Goal: Task Accomplishment & Management: Manage account settings

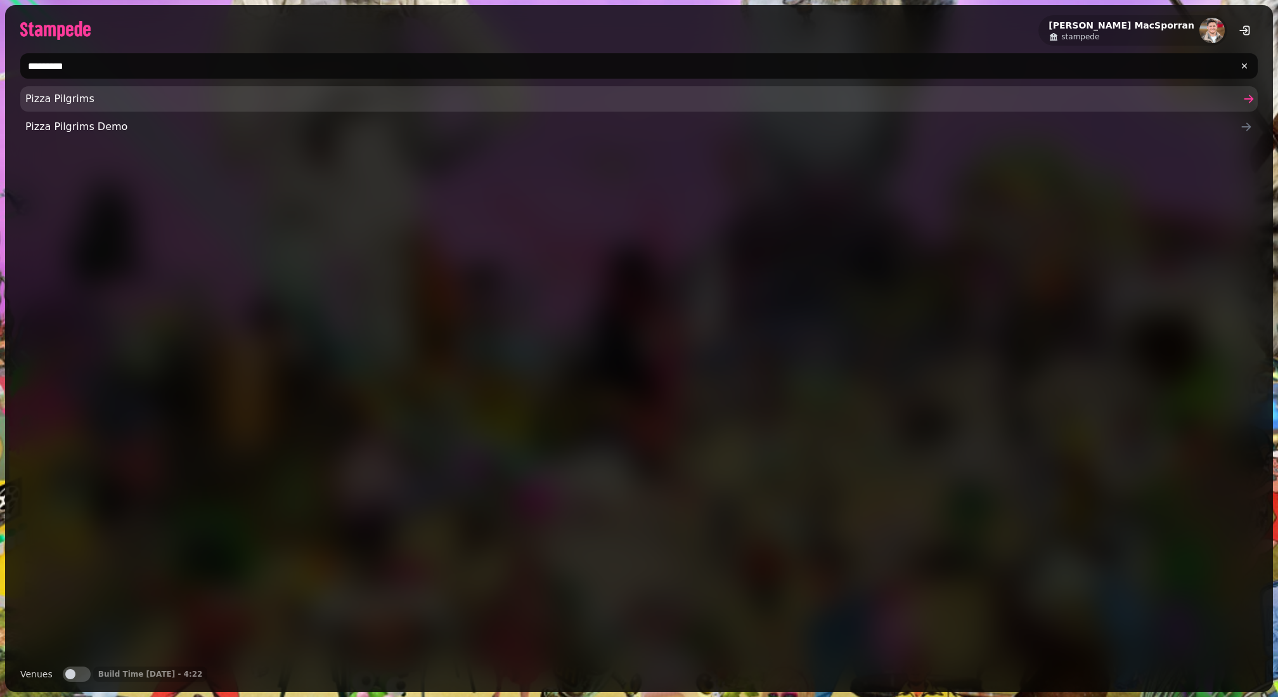
type input "*********"
click at [43, 96] on span "Pizza Pilgrims" at bounding box center [632, 98] width 1214 height 15
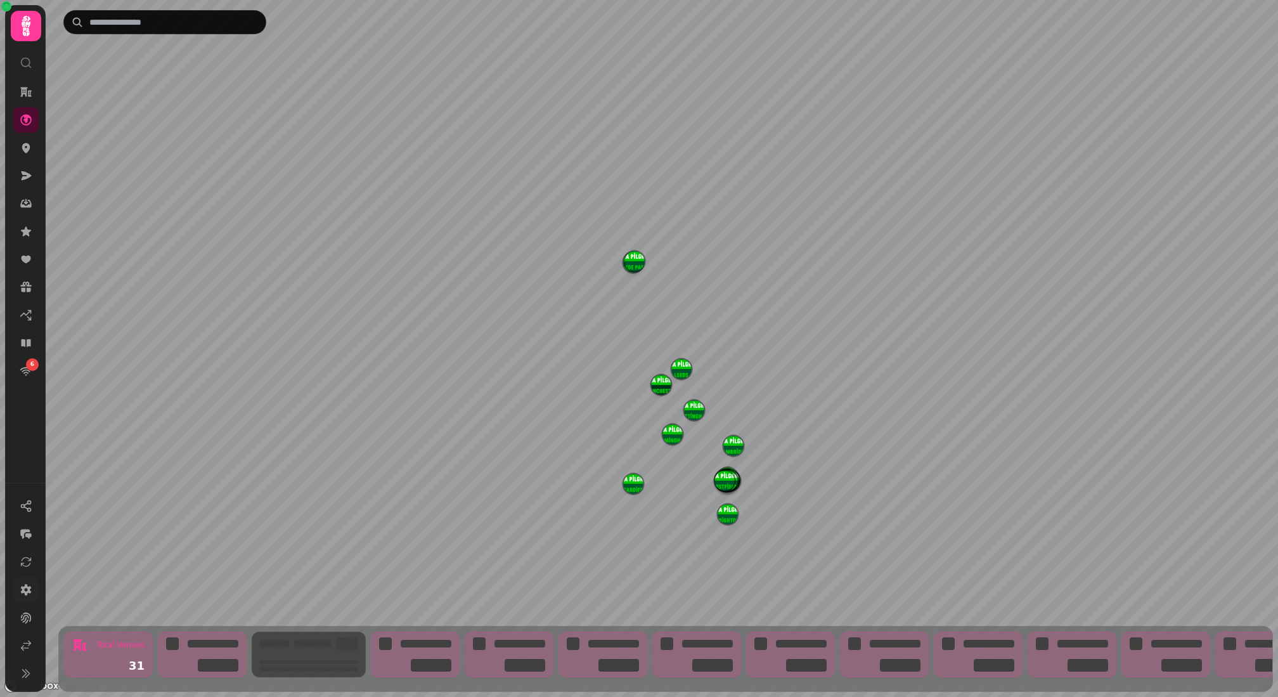
click at [31, 596] on link at bounding box center [25, 589] width 25 height 25
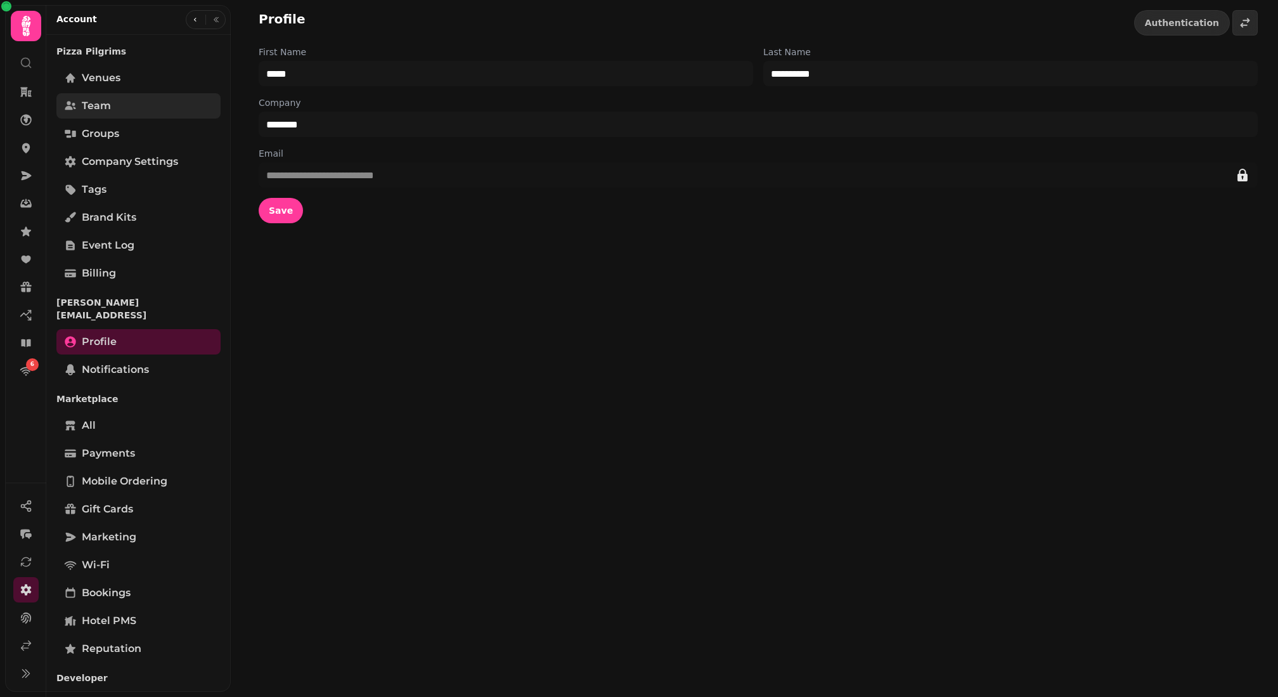
click at [94, 106] on span "Team" at bounding box center [96, 105] width 29 height 15
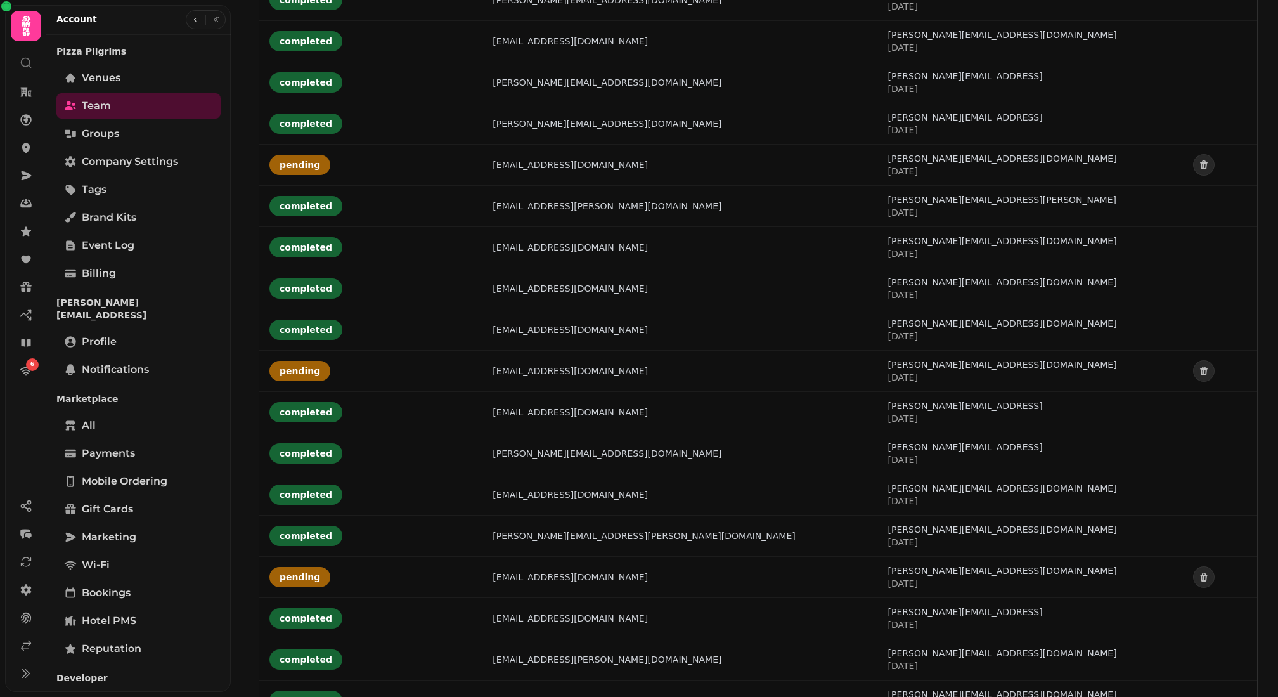
scroll to position [1786, 0]
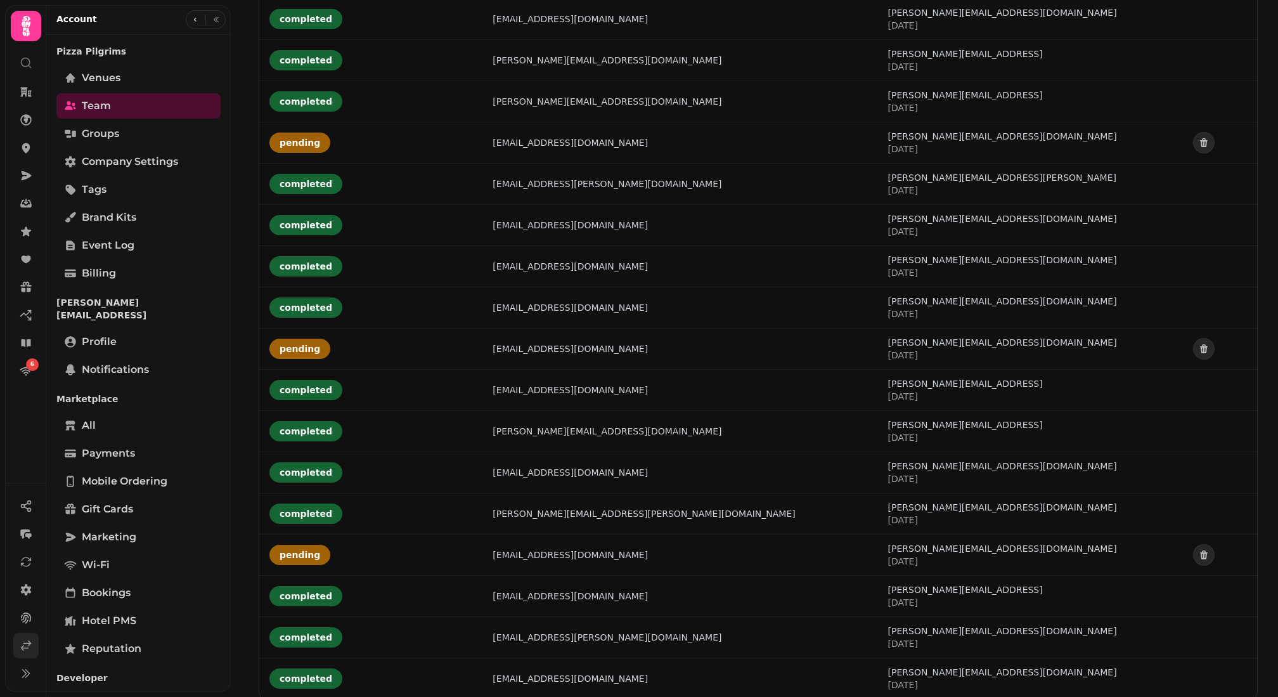
click at [34, 652] on link at bounding box center [25, 645] width 25 height 25
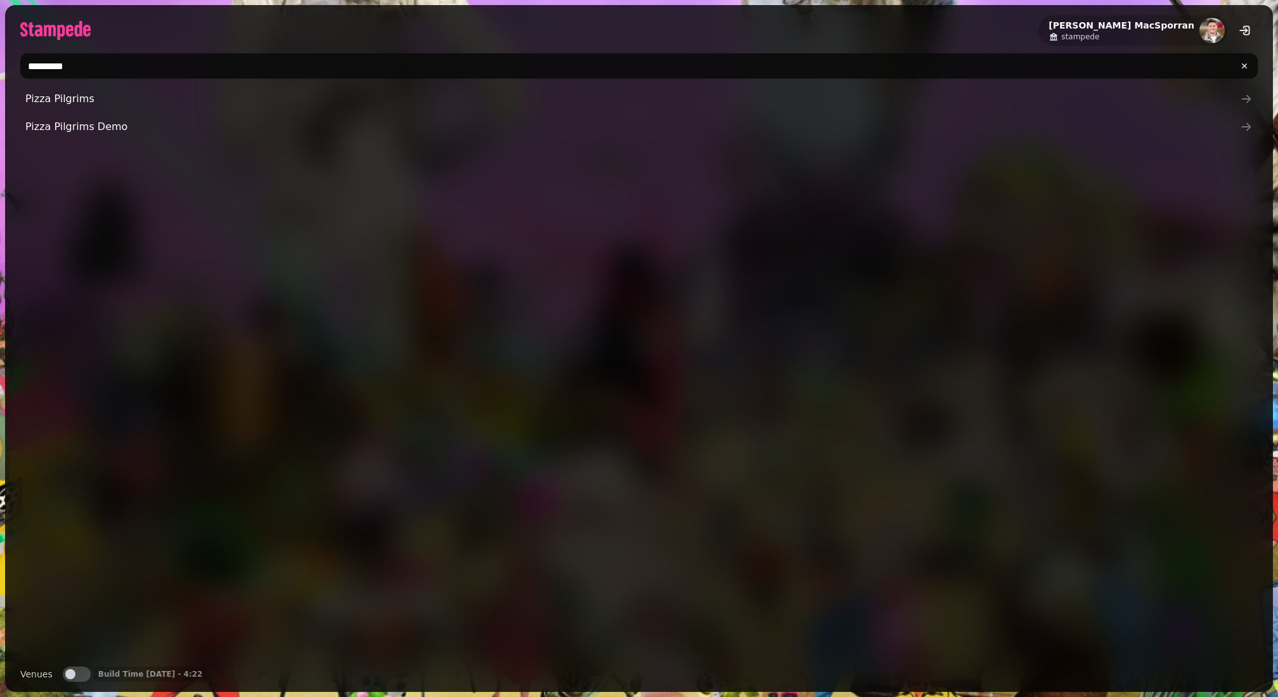
click at [127, 63] on input "*********" at bounding box center [638, 65] width 1237 height 25
type input "*"
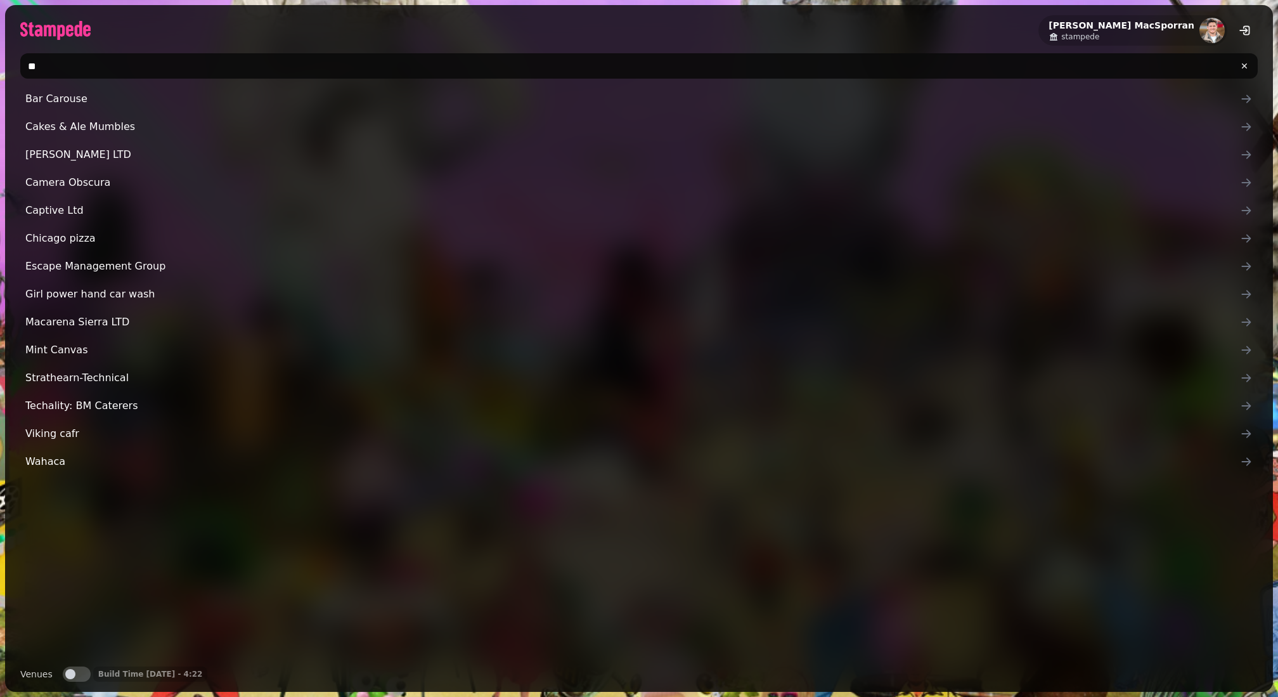
type input "*"
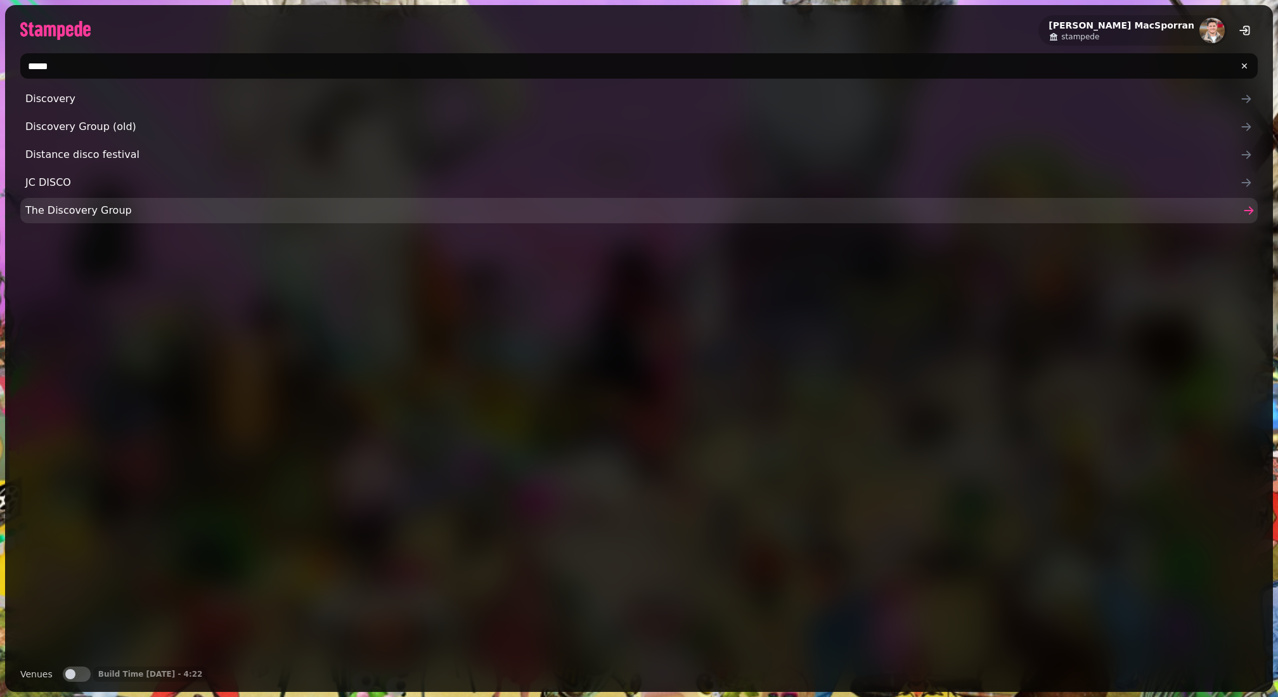
type input "*****"
click at [134, 208] on span "The Discovery Group" at bounding box center [632, 210] width 1214 height 15
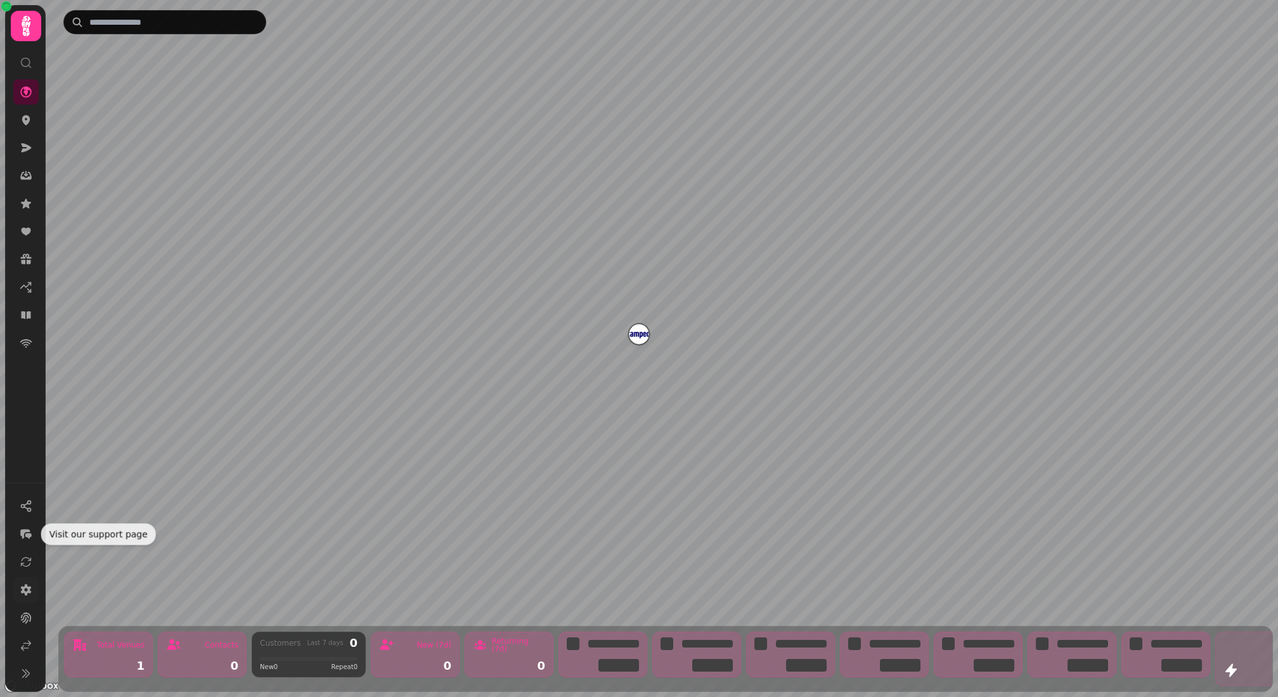
click at [25, 595] on icon at bounding box center [26, 589] width 13 height 13
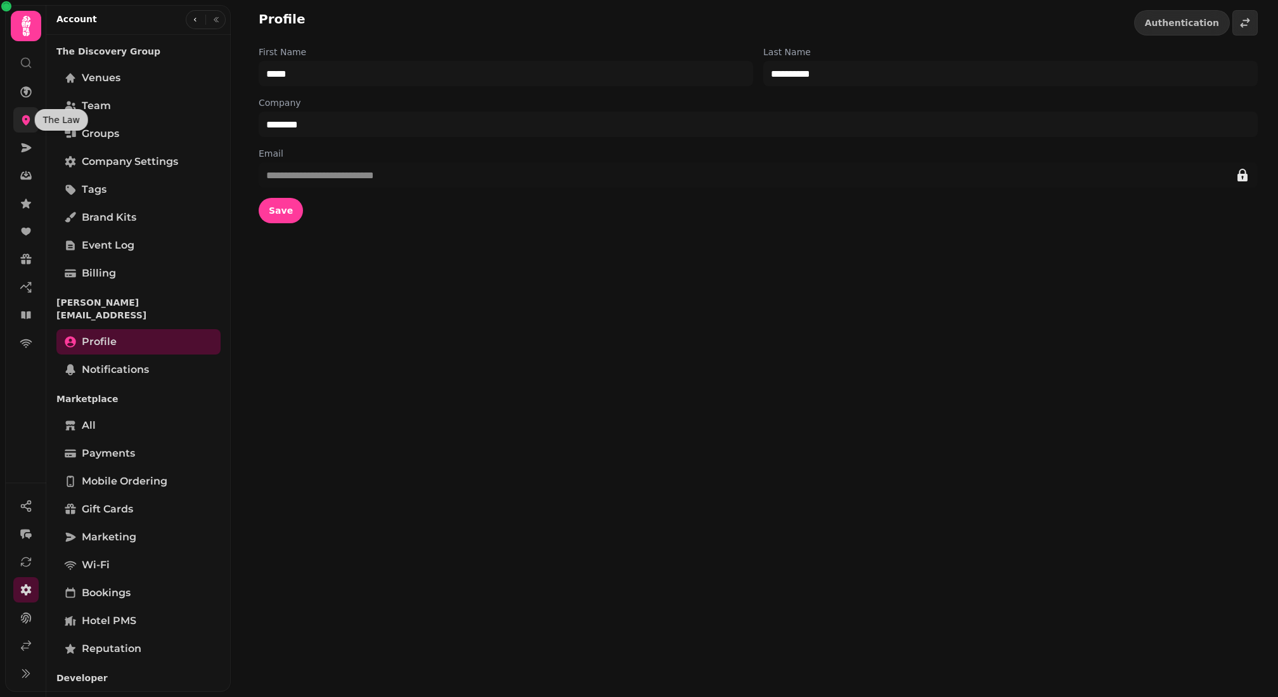
click at [25, 117] on icon at bounding box center [26, 119] width 13 height 13
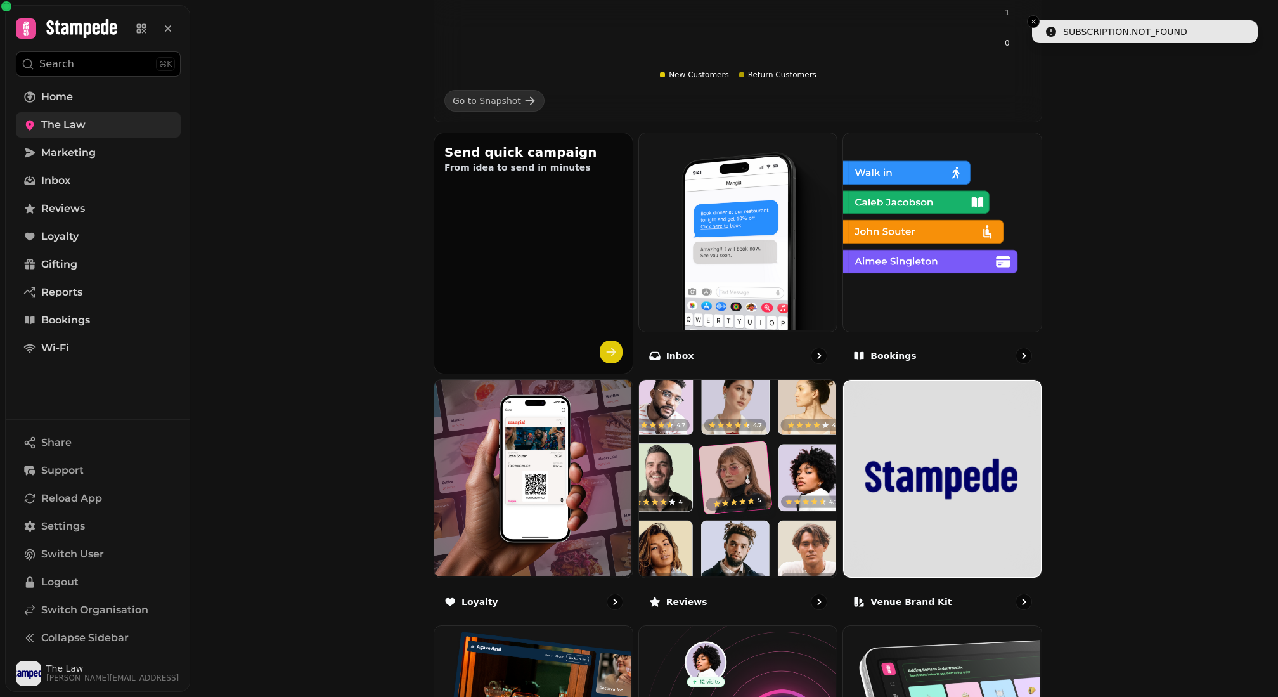
scroll to position [530, 0]
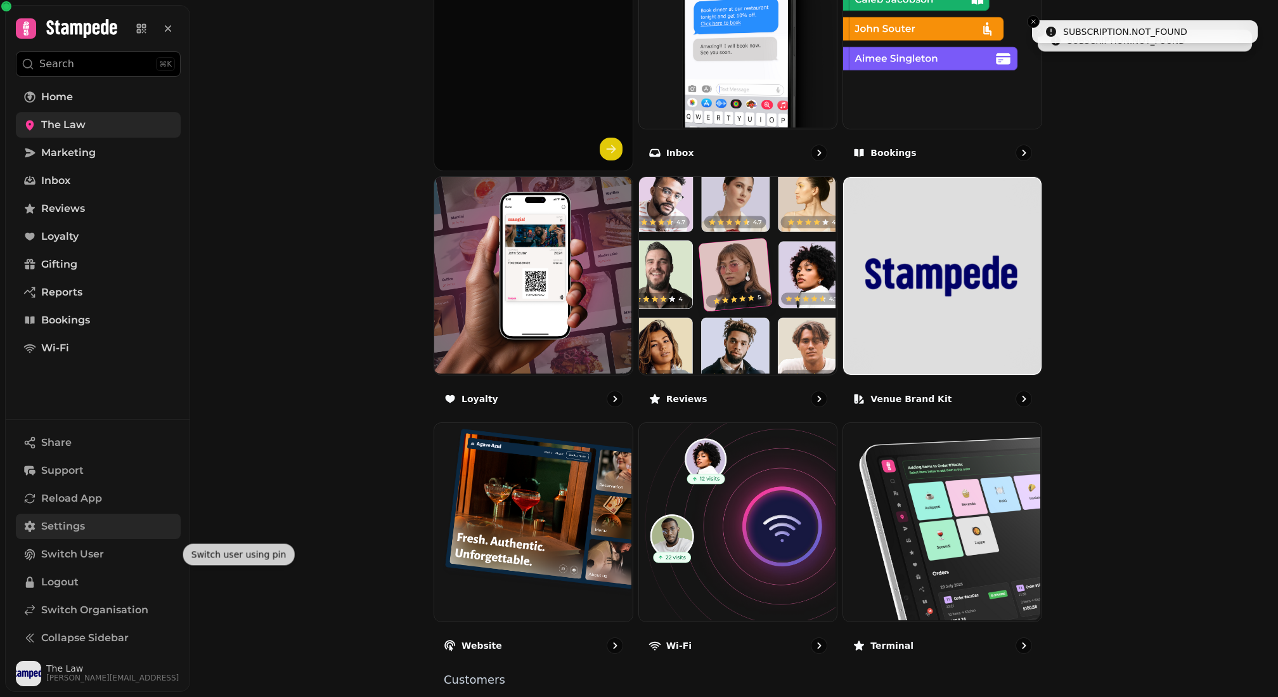
click at [74, 525] on span "Settings" at bounding box center [63, 526] width 44 height 15
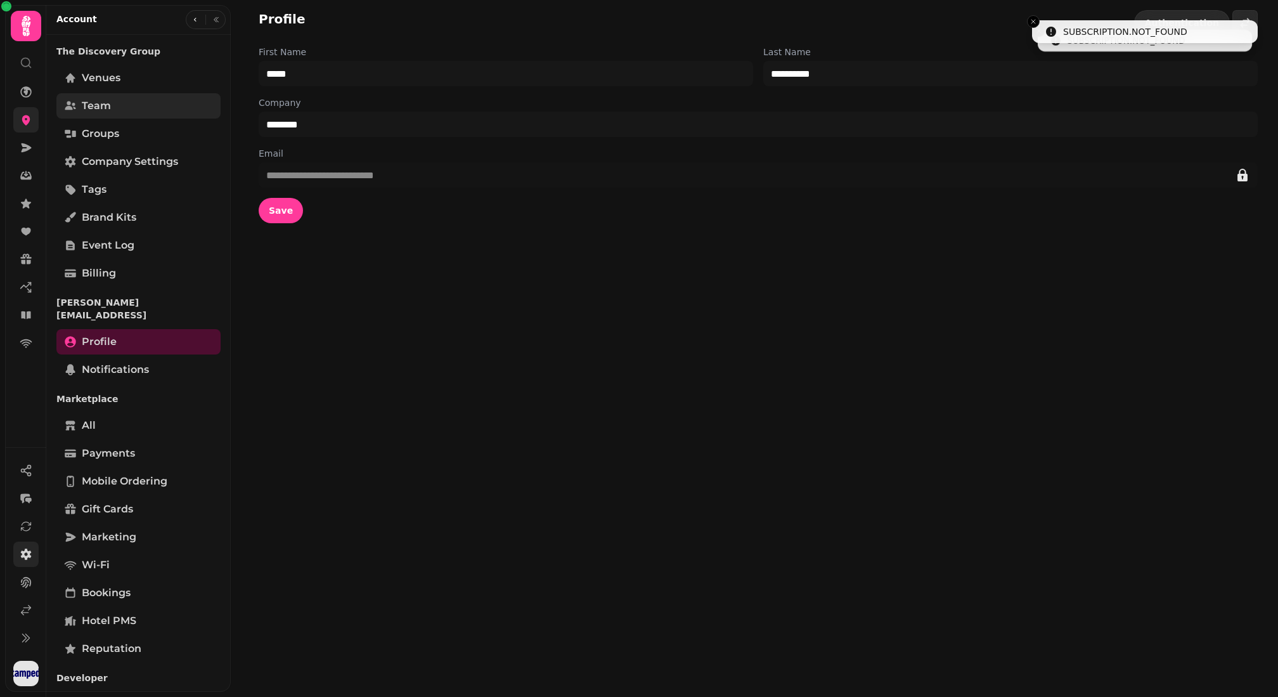
click at [89, 103] on span "Team" at bounding box center [96, 105] width 29 height 15
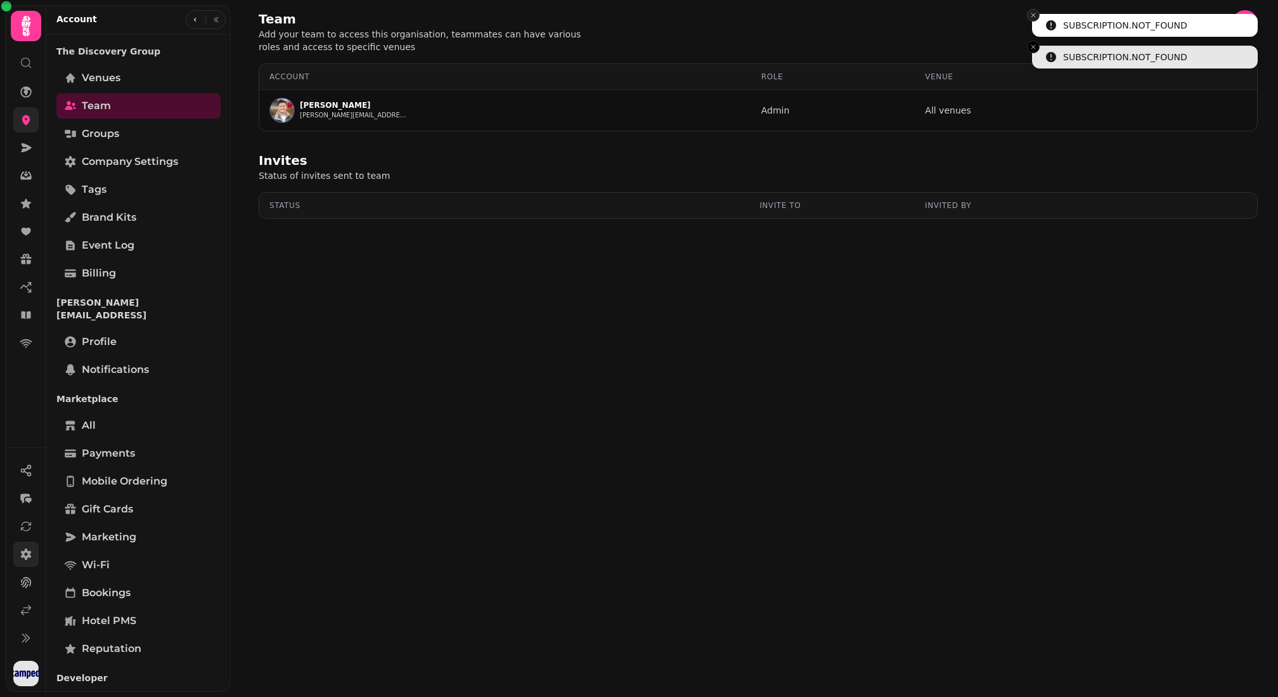
click at [1034, 18] on icon "Close toast" at bounding box center [1033, 15] width 8 height 8
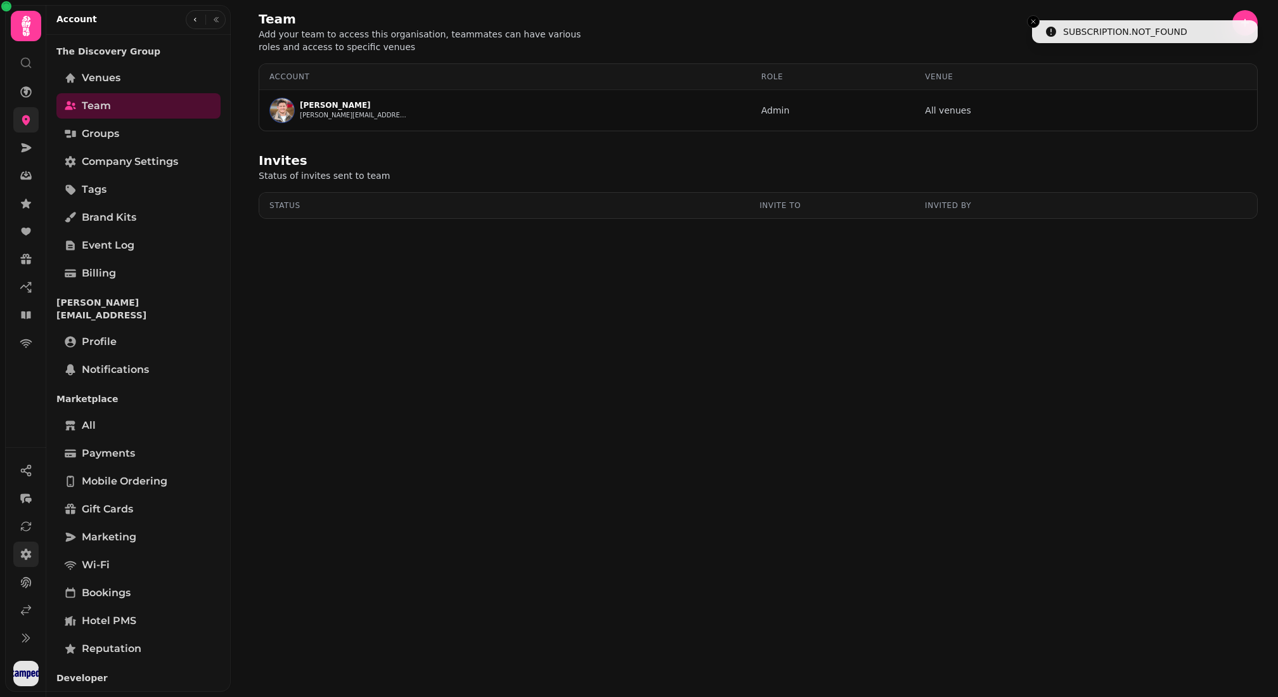
click at [1034, 18] on icon "Close toast" at bounding box center [1033, 22] width 8 height 8
click at [1233, 22] on button "button" at bounding box center [1244, 22] width 25 height 25
select select "*****"
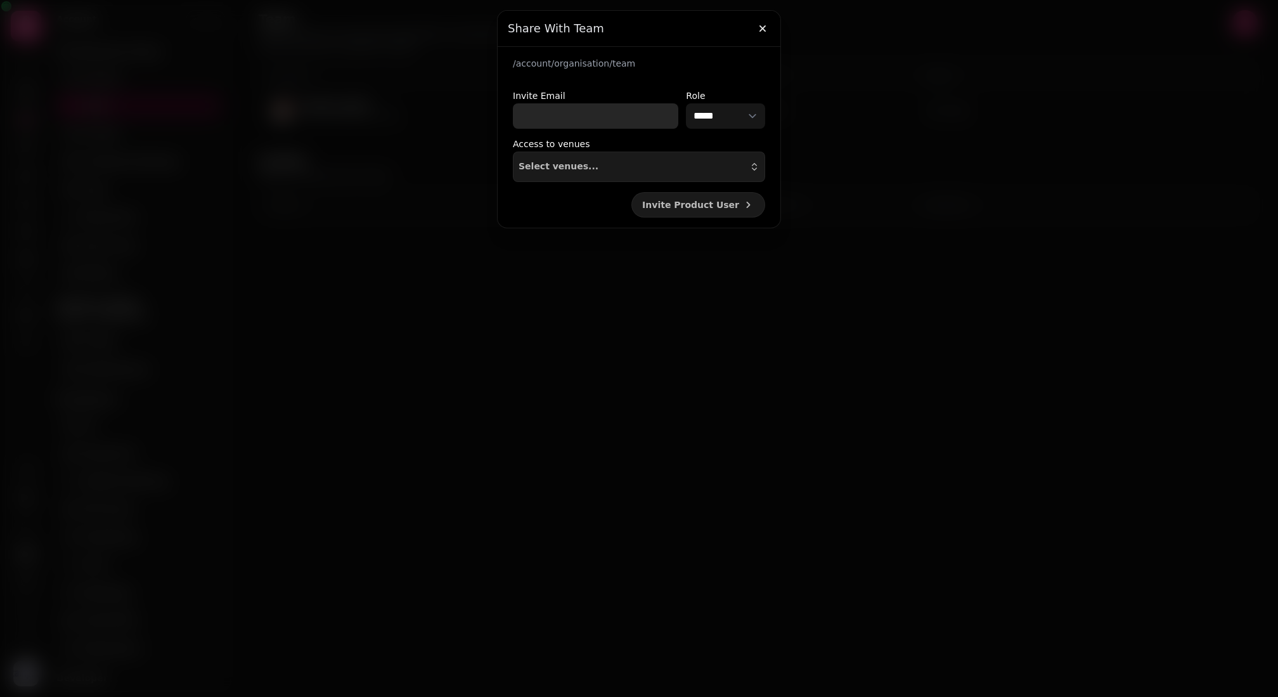
click at [548, 112] on input "Invite Email" at bounding box center [595, 115] width 165 height 25
paste input "**********"
type input "**********"
click at [612, 162] on div "Select venues..." at bounding box center [639, 167] width 241 height 10
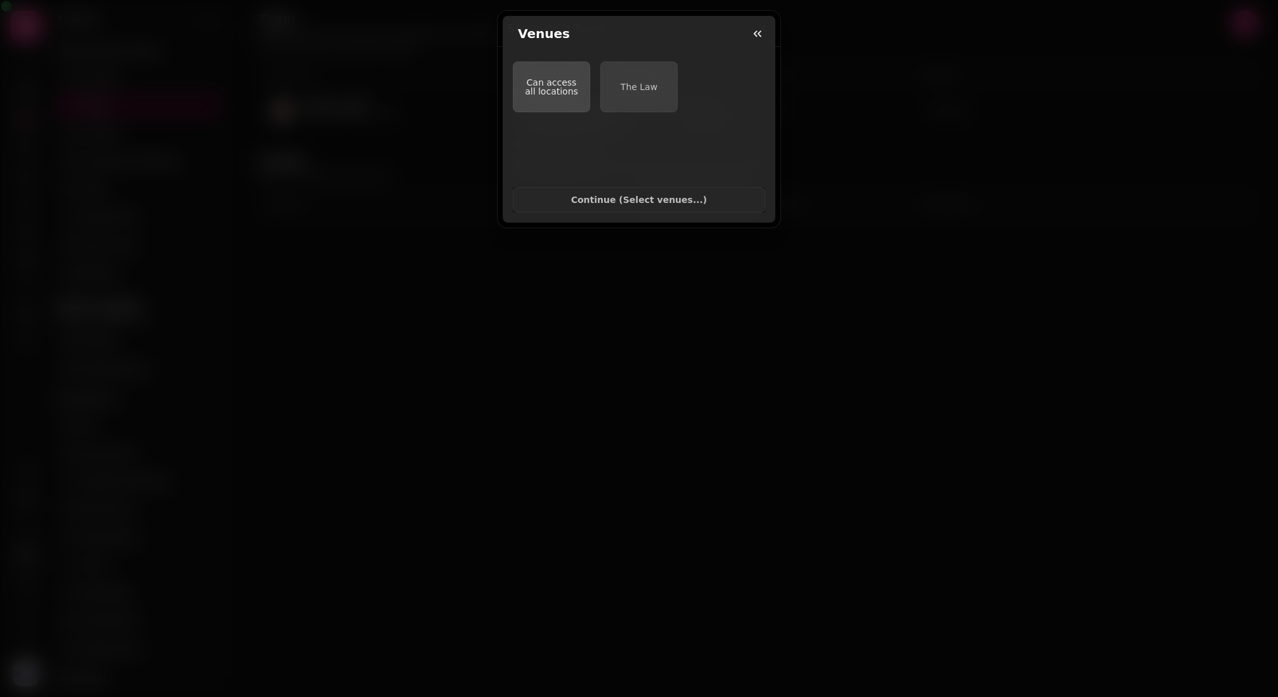
click at [546, 70] on button "Can access all locations" at bounding box center [551, 86] width 77 height 51
click at [586, 200] on span "Continue ( Select venues... )" at bounding box center [639, 199] width 231 height 9
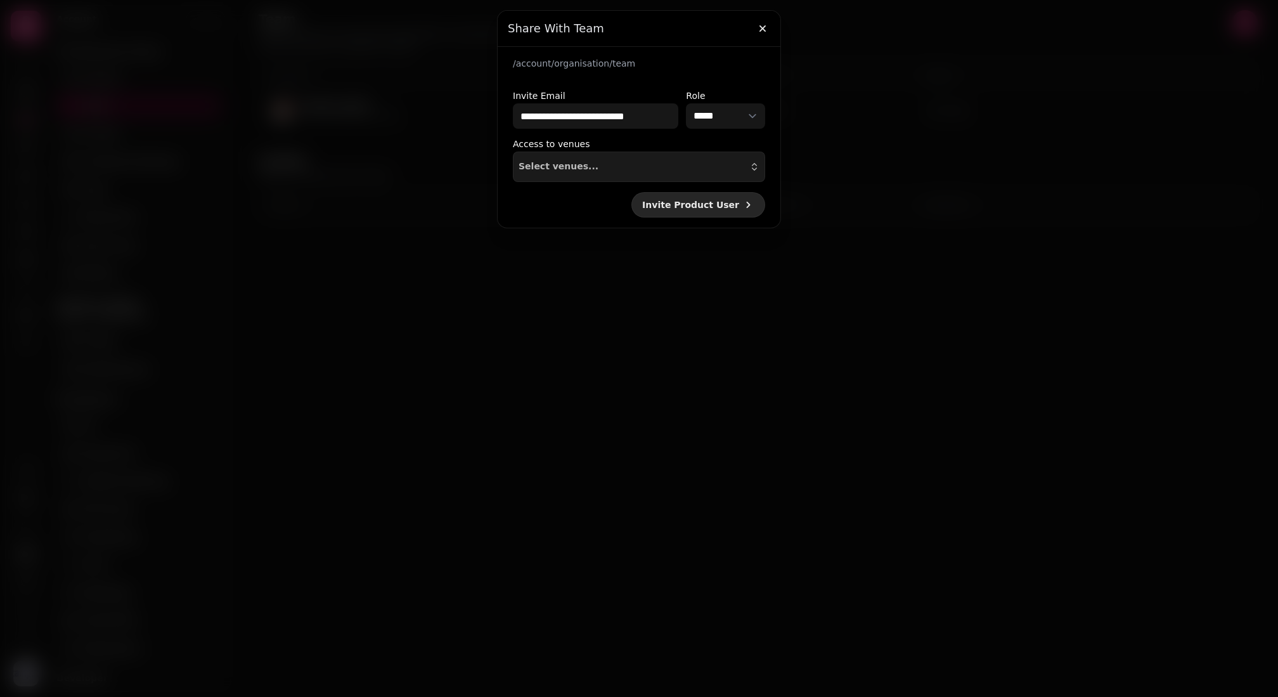
click at [674, 204] on span "Invite Product User" at bounding box center [690, 204] width 97 height 9
click at [759, 28] on icon "button" at bounding box center [762, 28] width 13 height 13
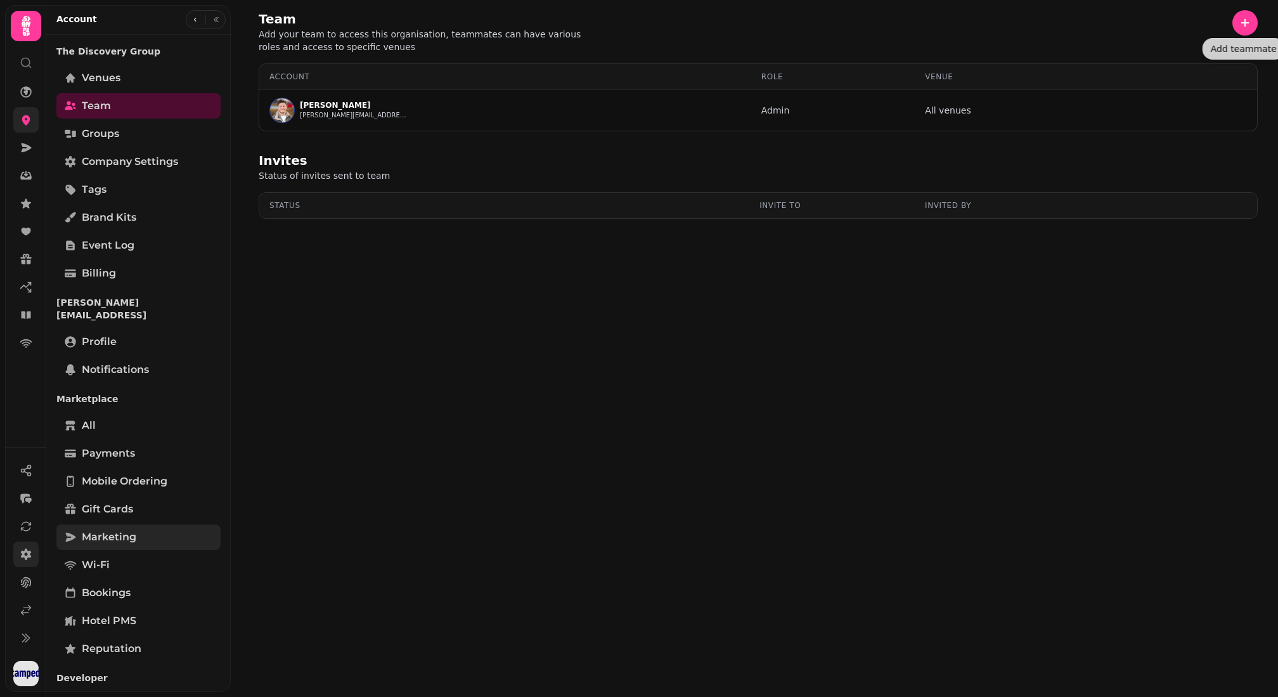
scroll to position [53, 0]
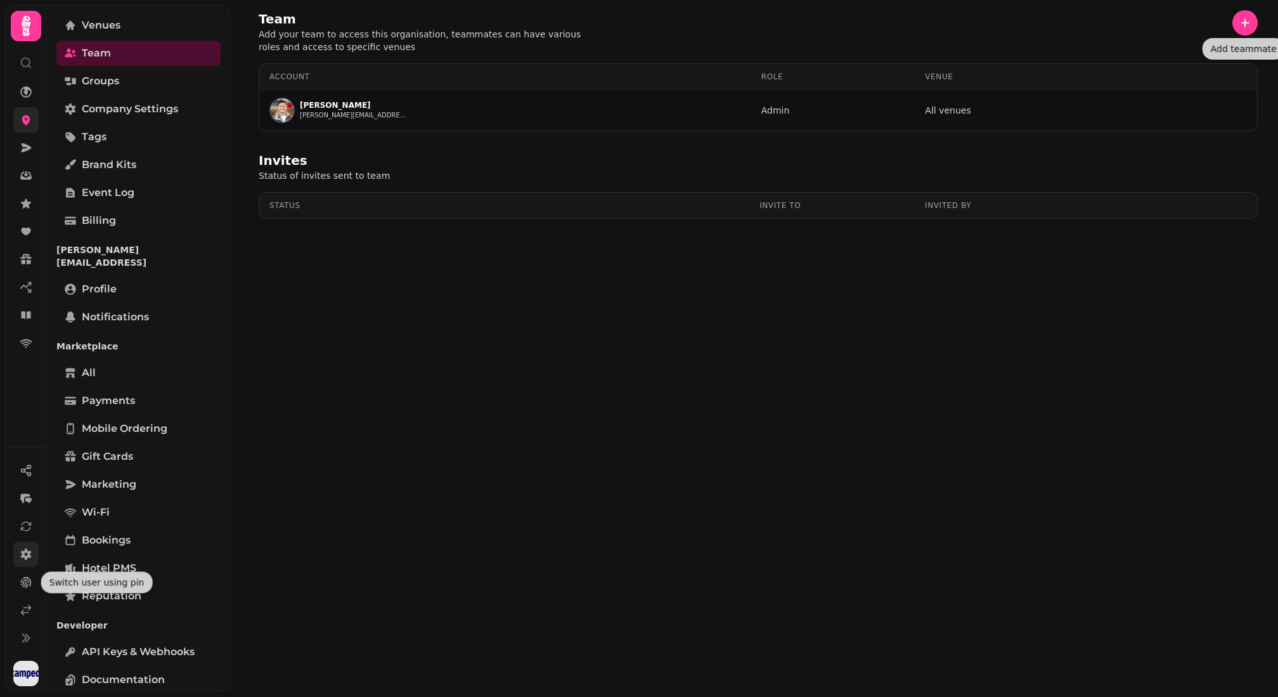
click at [20, 557] on icon at bounding box center [26, 554] width 13 height 13
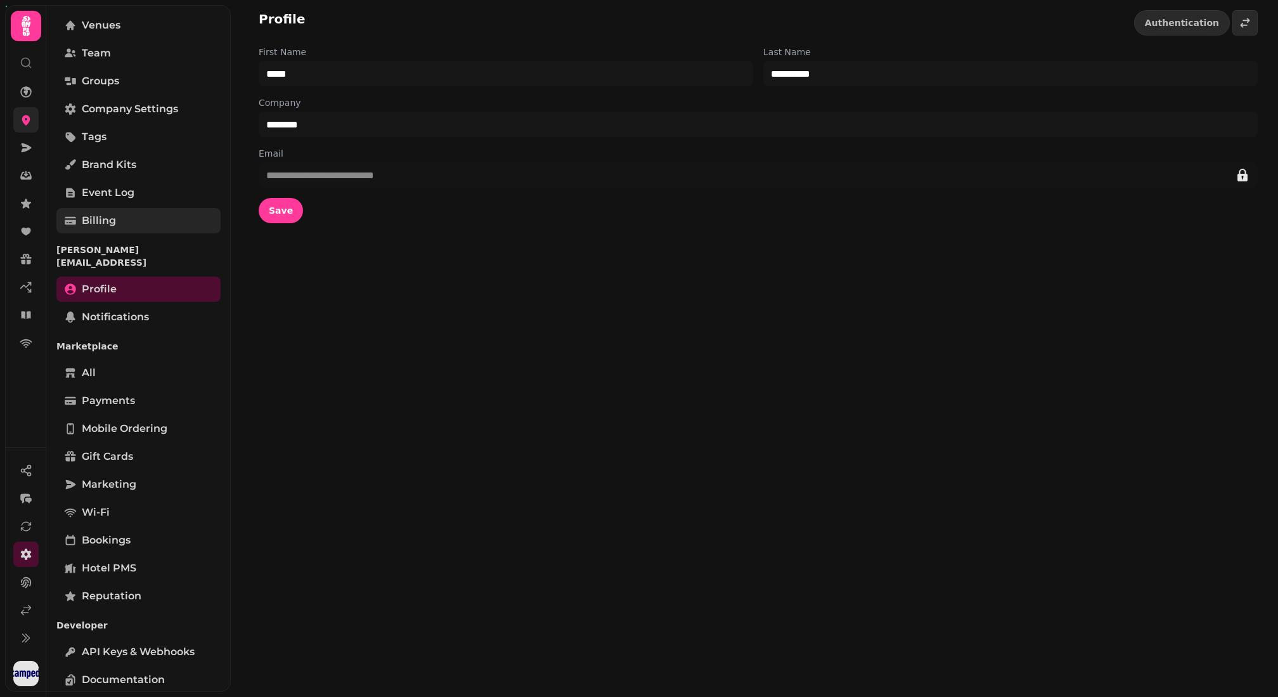
click at [122, 228] on link "Billing" at bounding box center [138, 220] width 164 height 25
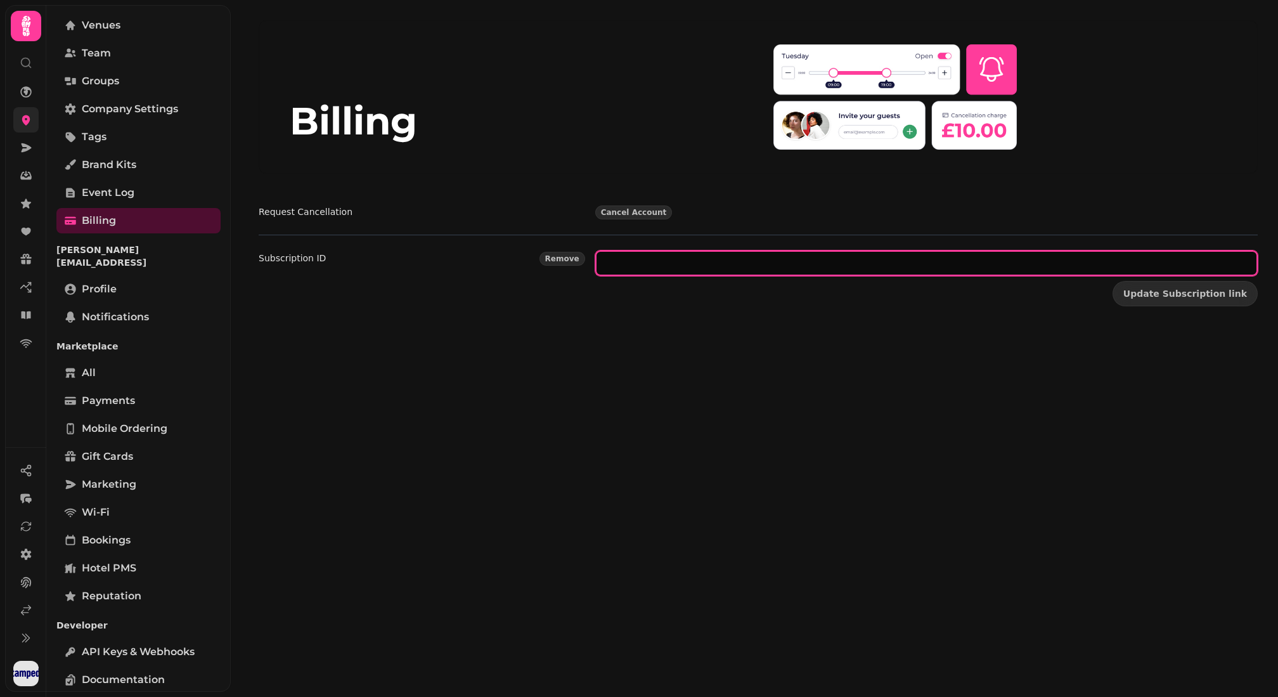
click at [652, 259] on input "text" at bounding box center [926, 262] width 662 height 25
paste input "**********"
type input "**********"
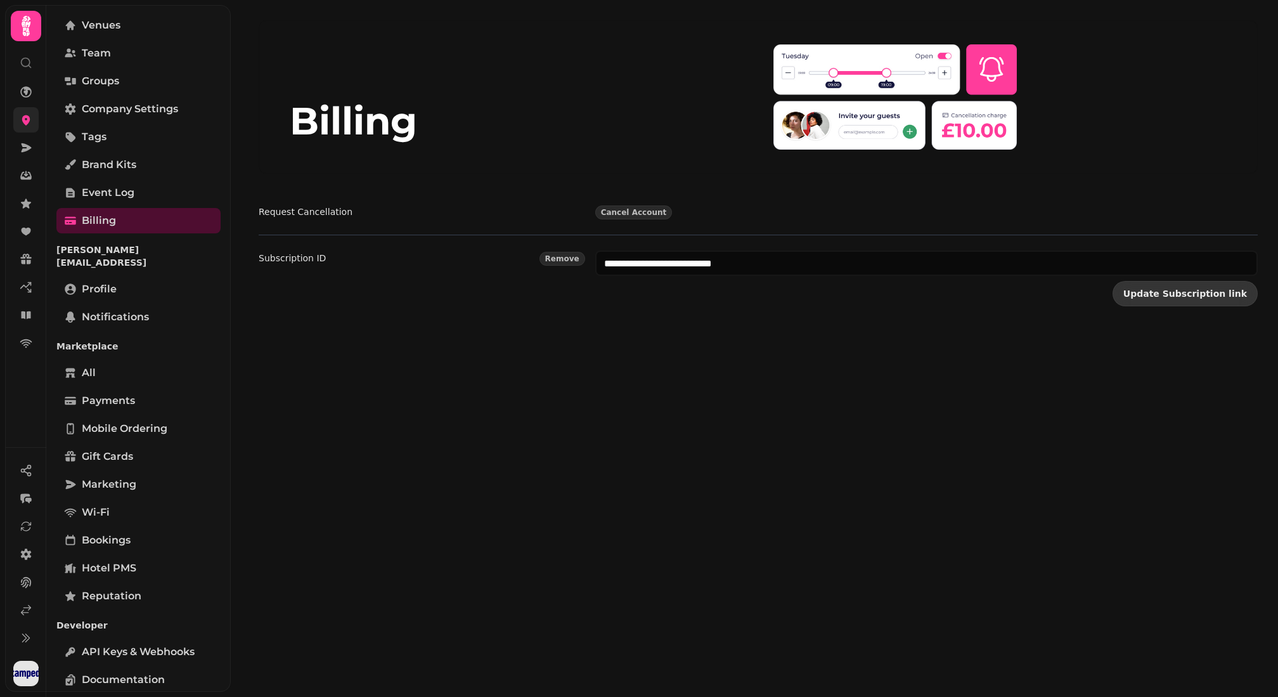
click at [1189, 300] on button "Update Subscription link" at bounding box center [1184, 293] width 145 height 25
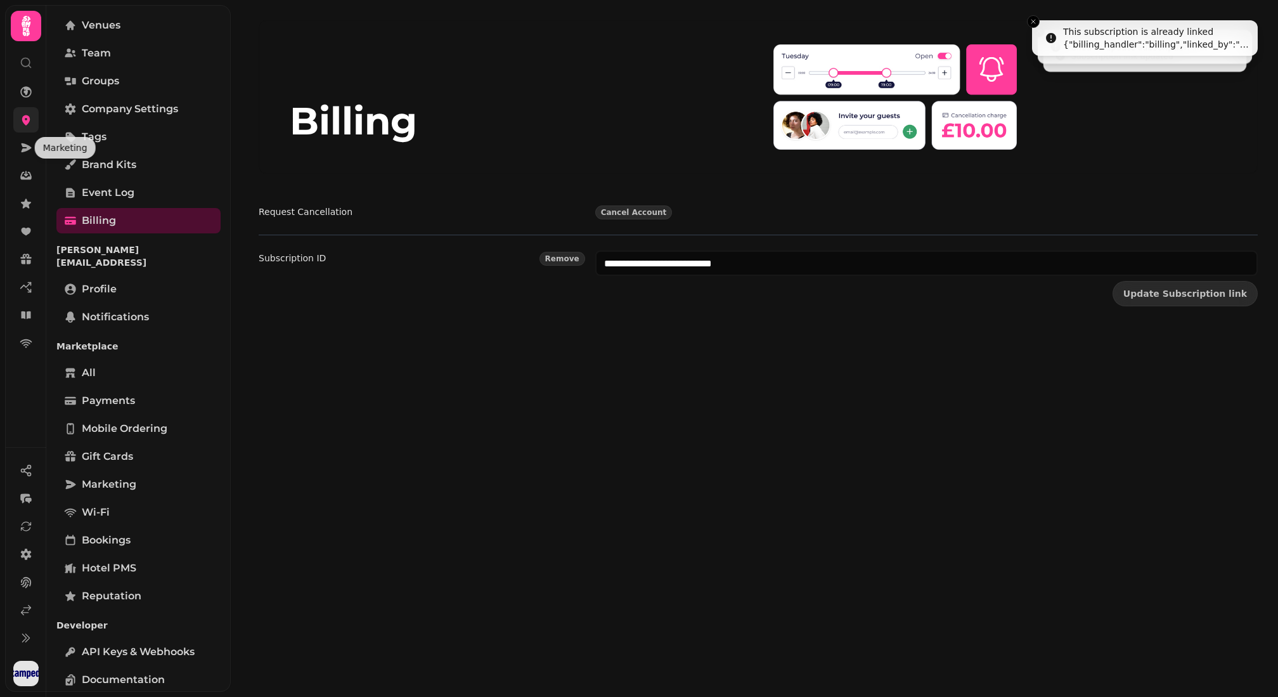
click at [30, 126] on link at bounding box center [25, 119] width 25 height 25
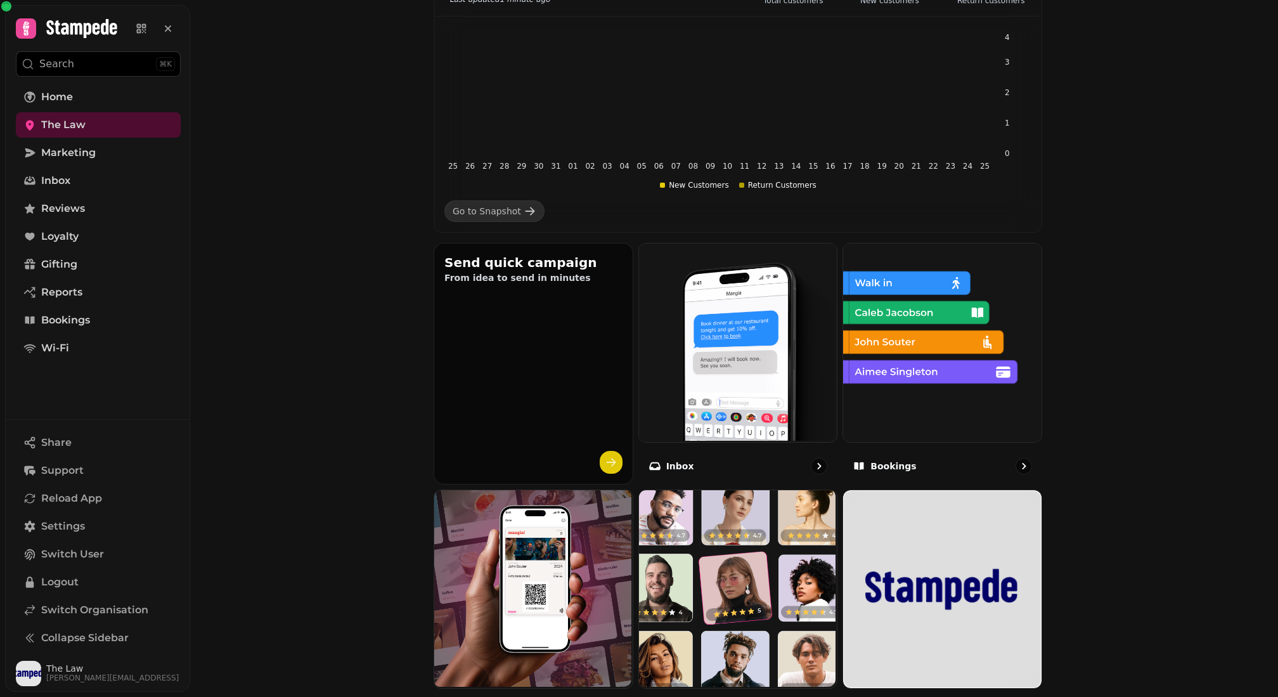
scroll to position [588, 0]
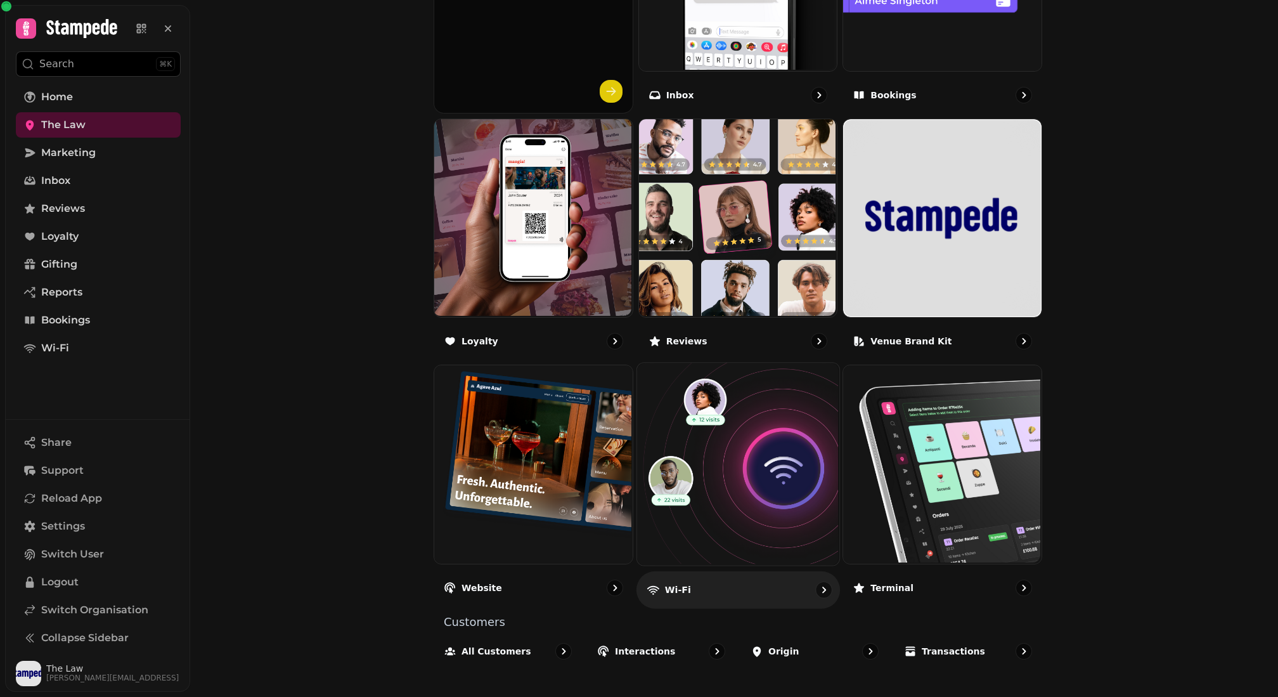
click at [698, 432] on img at bounding box center [736, 463] width 202 height 202
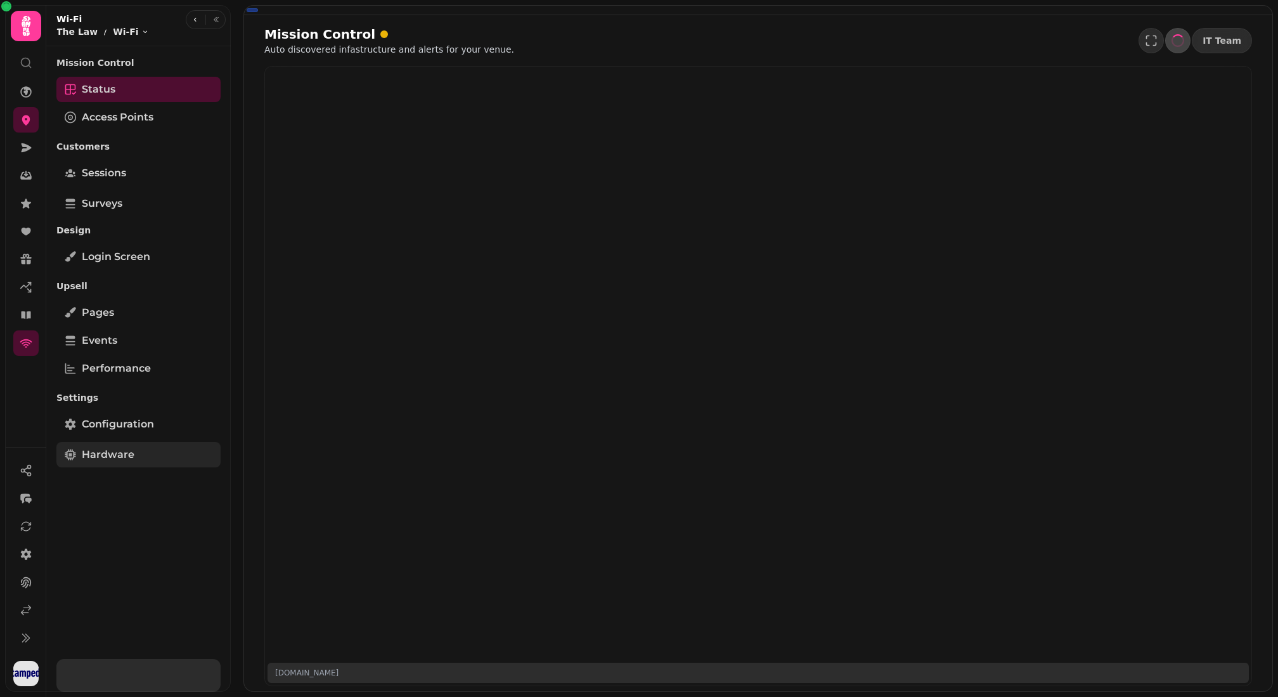
click at [150, 458] on link "Hardware" at bounding box center [138, 454] width 164 height 25
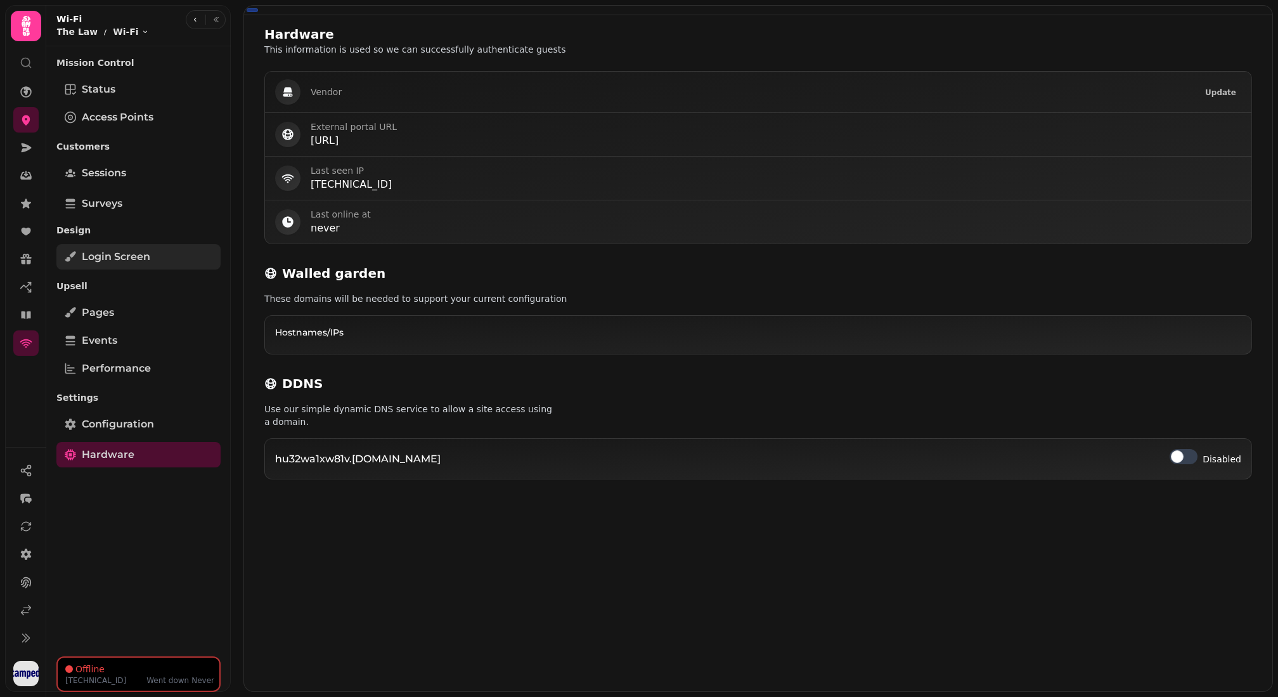
click at [155, 265] on link "Login screen" at bounding box center [138, 256] width 164 height 25
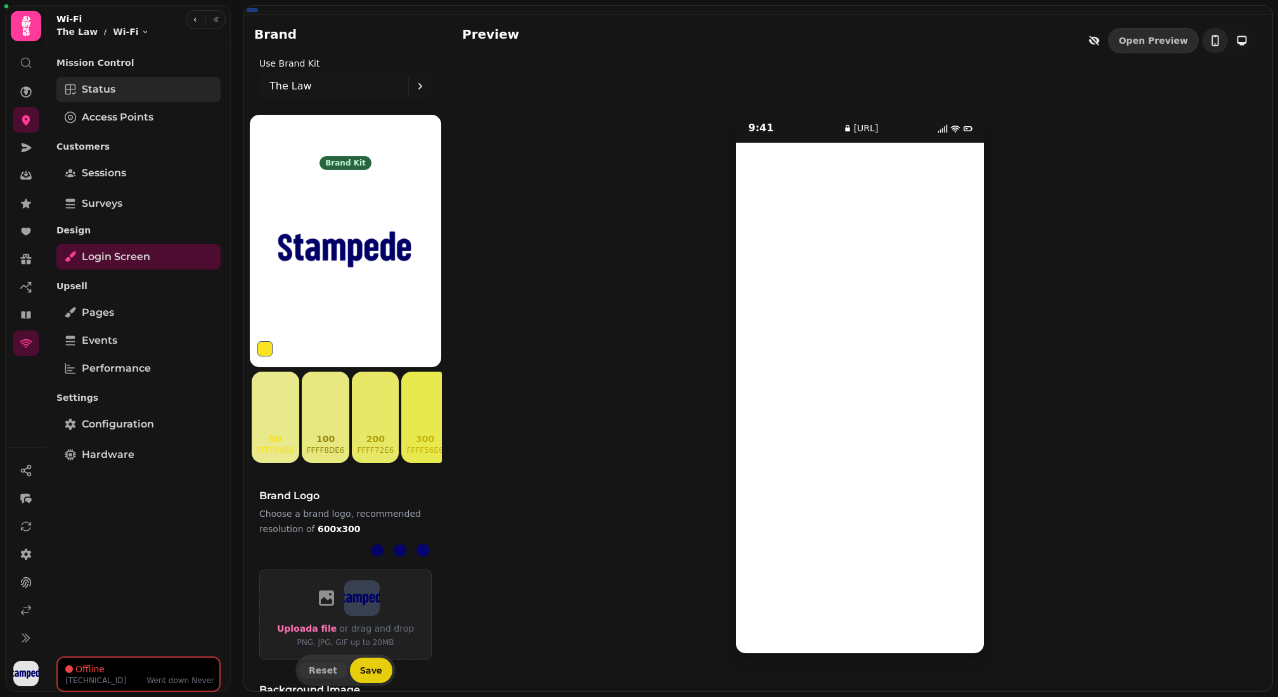
click at [157, 86] on link "Status" at bounding box center [138, 89] width 164 height 25
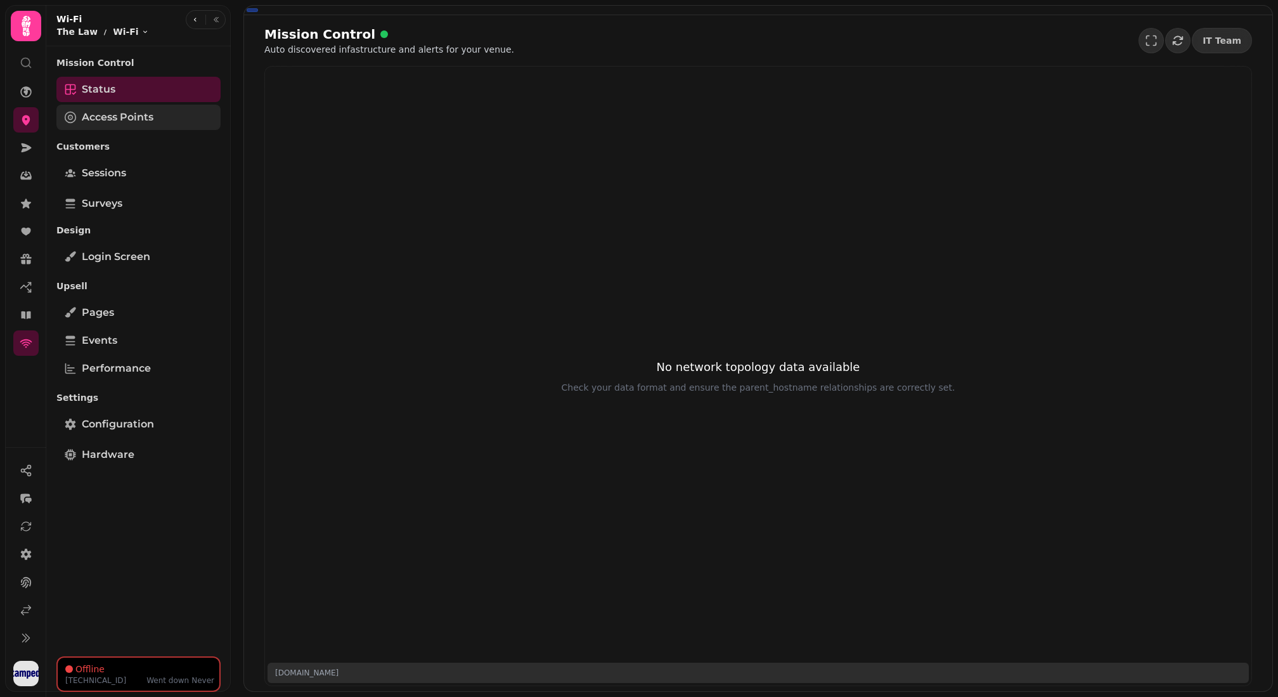
click at [155, 120] on link "Access Points" at bounding box center [138, 117] width 164 height 25
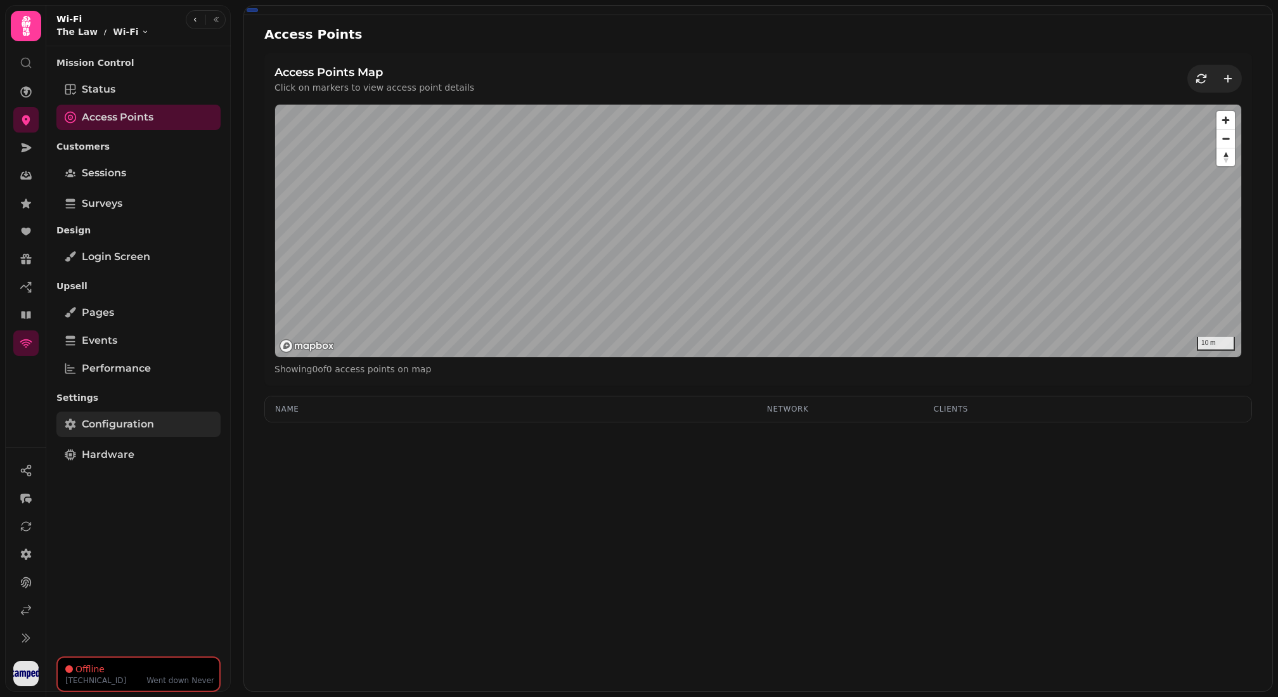
click at [134, 434] on link "Configuration" at bounding box center [138, 423] width 164 height 25
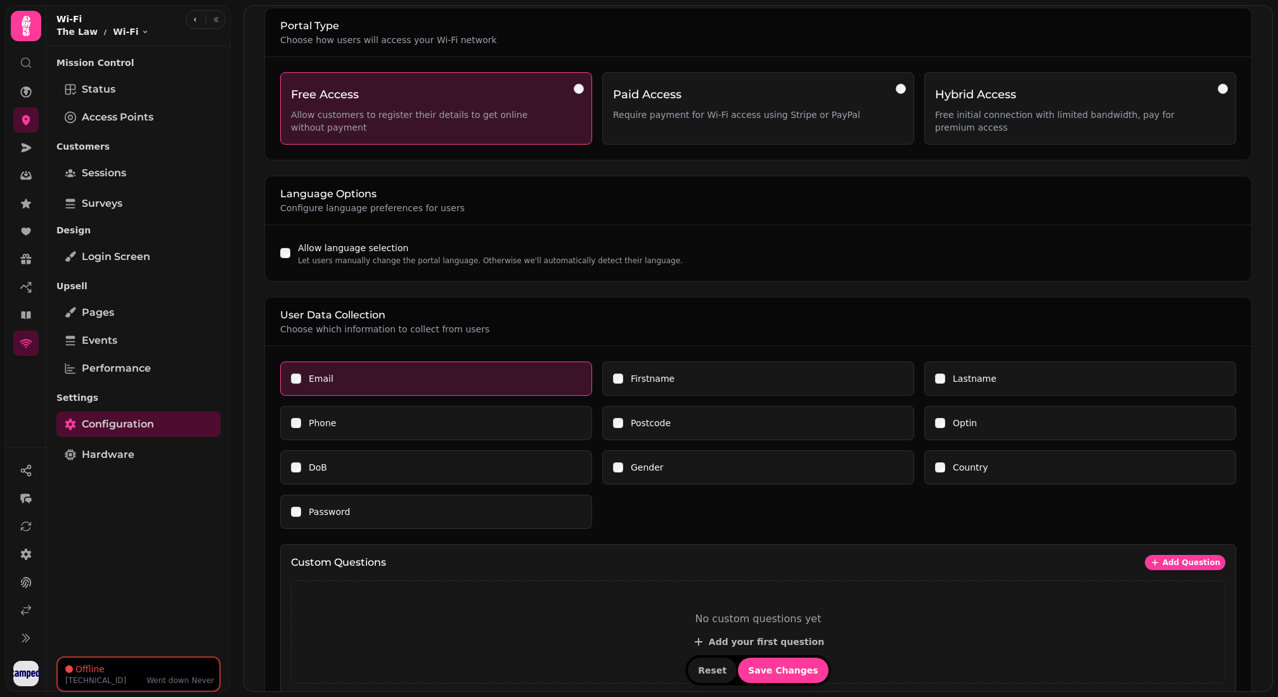
scroll to position [65, 0]
click at [143, 262] on span "Login screen" at bounding box center [116, 256] width 68 height 15
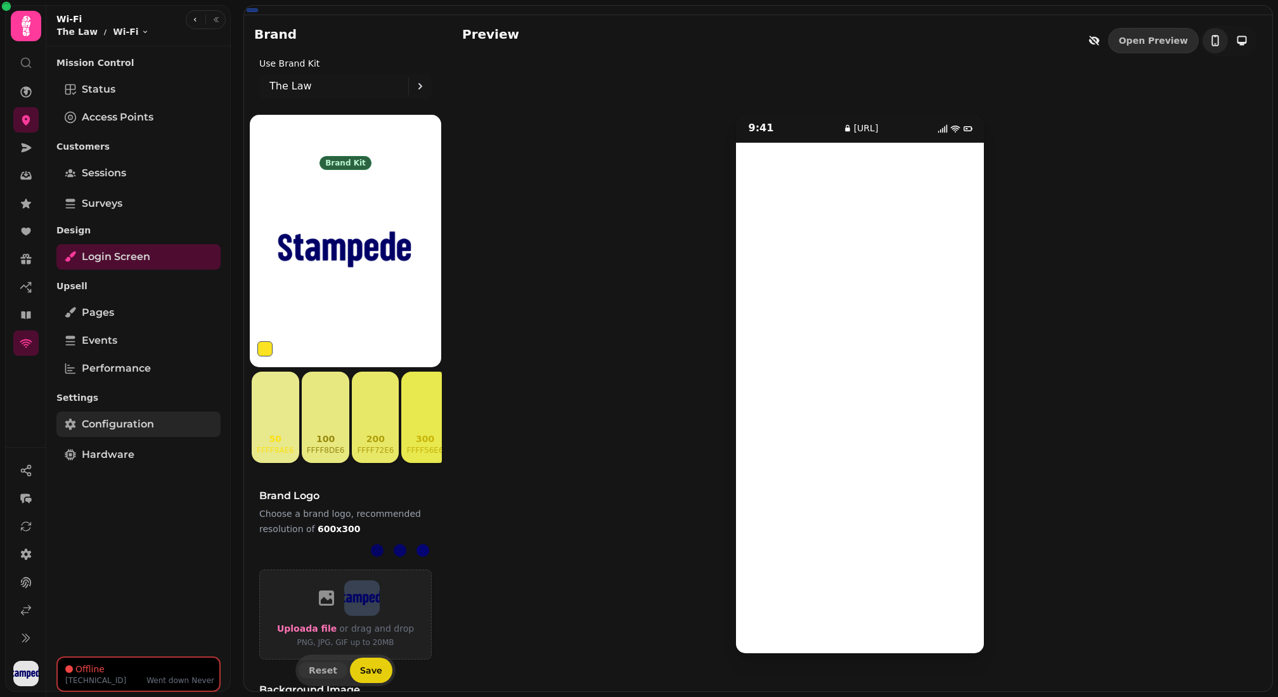
click at [131, 416] on span "Configuration" at bounding box center [118, 423] width 72 height 15
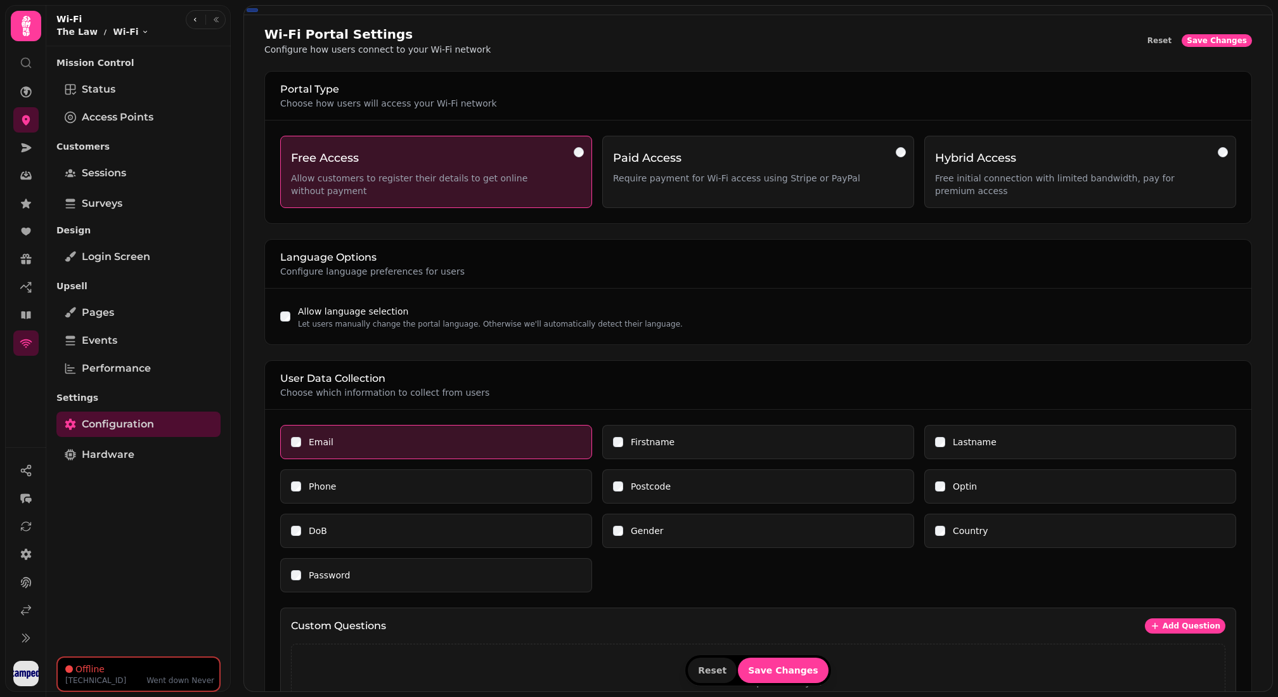
click at [95, 472] on div "Mission Control Status Access Points Customers Sessions Surveys Design Login sc…" at bounding box center [138, 351] width 184 height 600
click at [101, 460] on span "Hardware" at bounding box center [108, 454] width 53 height 15
